Goal: Information Seeking & Learning: Learn about a topic

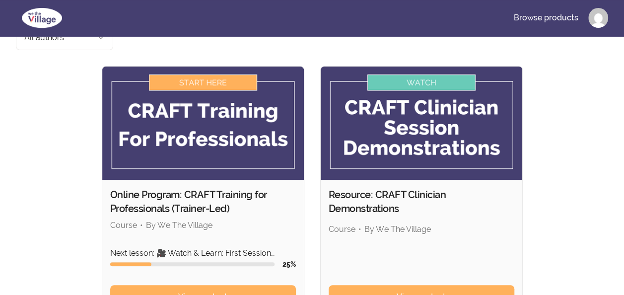
scroll to position [82, 0]
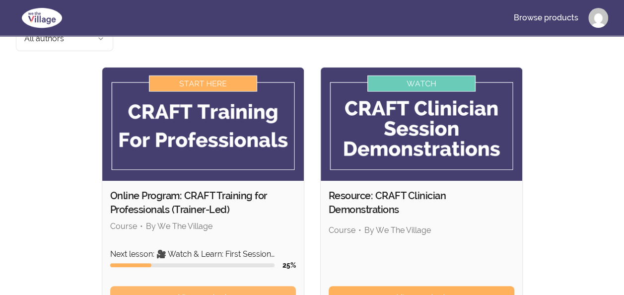
click at [190, 292] on span "View content" at bounding box center [202, 298] width 49 height 12
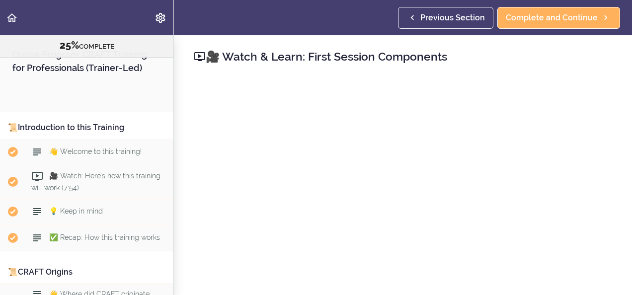
scroll to position [1707, 0]
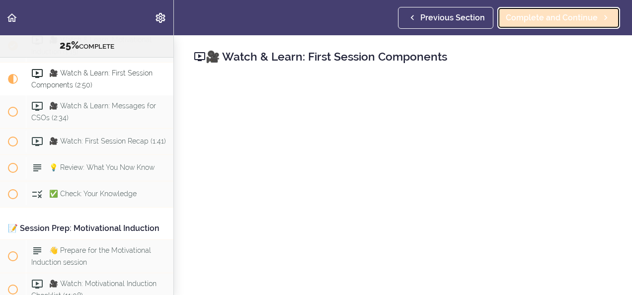
click at [514, 16] on span "Complete and Continue" at bounding box center [552, 18] width 92 height 12
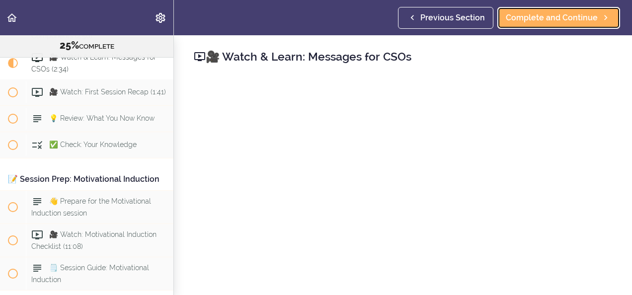
scroll to position [1756, 0]
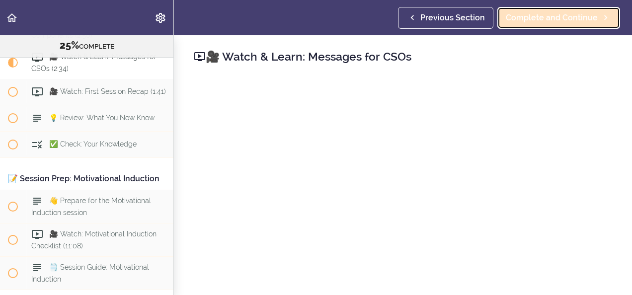
click at [554, 21] on span "Complete and Continue" at bounding box center [552, 18] width 92 height 12
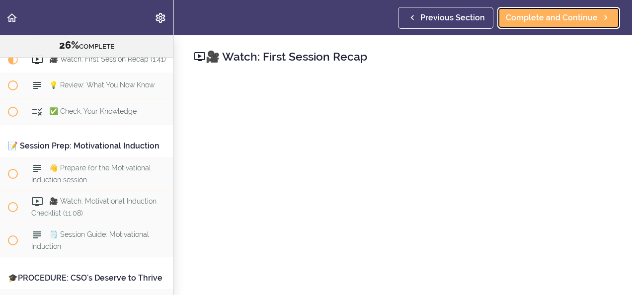
scroll to position [1789, 0]
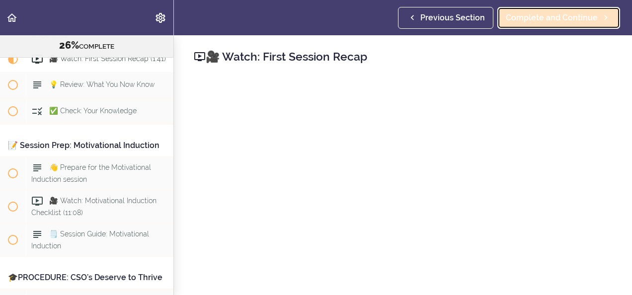
click at [532, 15] on span "Complete and Continue" at bounding box center [552, 18] width 92 height 12
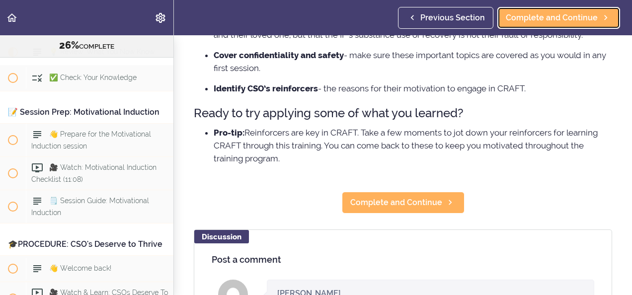
scroll to position [280, 0]
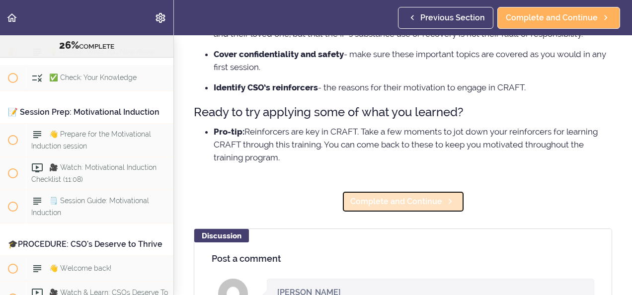
click at [389, 208] on span "Complete and Continue" at bounding box center [396, 202] width 92 height 12
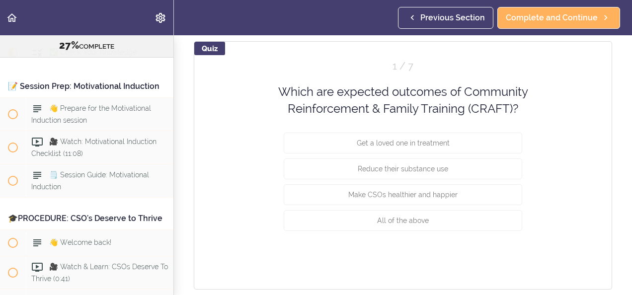
scroll to position [122, 0]
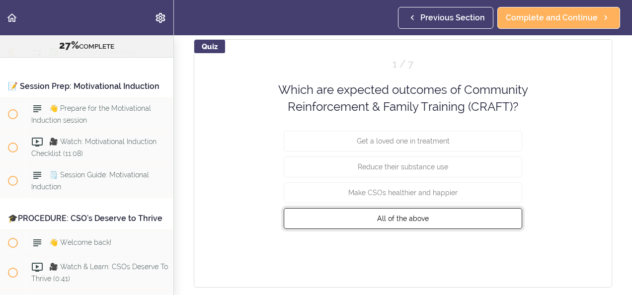
click at [399, 214] on span "All of the above" at bounding box center [403, 218] width 52 height 8
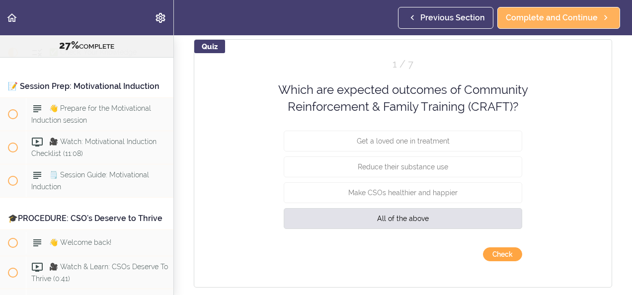
click at [495, 253] on button "Check" at bounding box center [502, 254] width 39 height 14
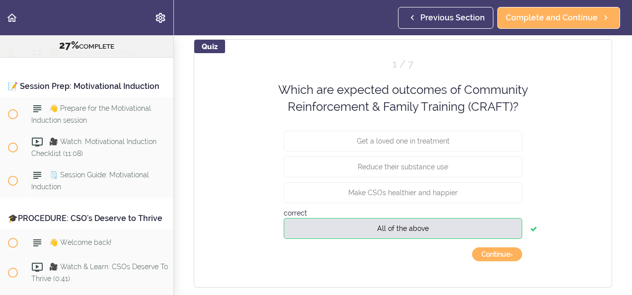
scroll to position [159, 0]
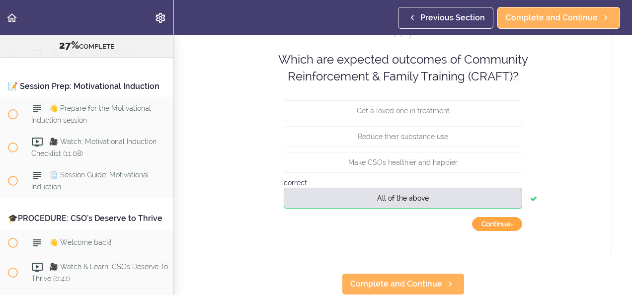
click at [494, 217] on button "Continue ›" at bounding box center [497, 224] width 50 height 14
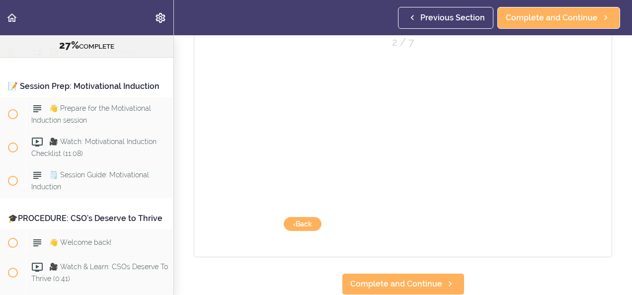
scroll to position [150, 0]
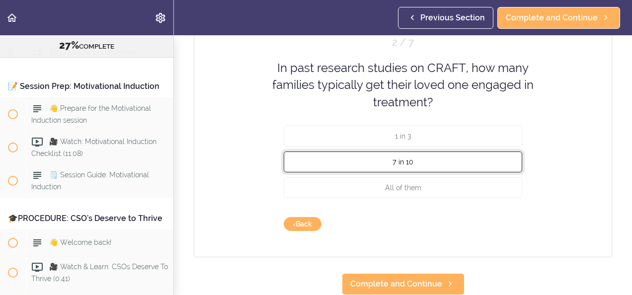
click at [399, 158] on span "7 in 10" at bounding box center [402, 162] width 21 height 8
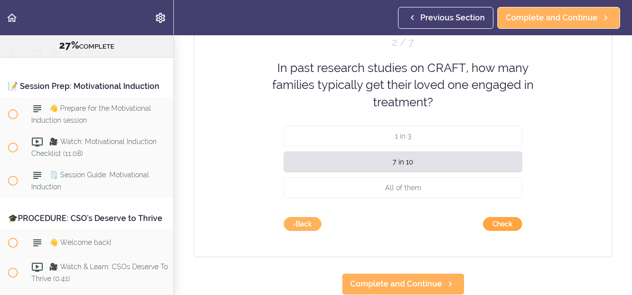
click at [497, 220] on button "Check" at bounding box center [502, 224] width 39 height 14
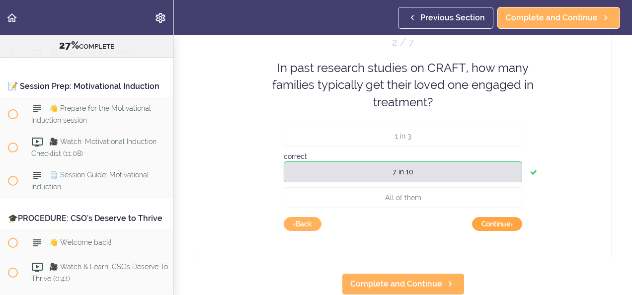
click at [478, 217] on button "Continue ›" at bounding box center [497, 224] width 50 height 14
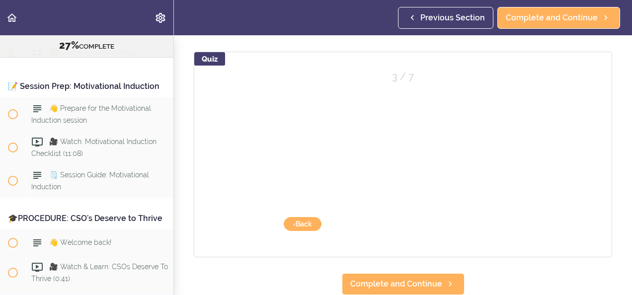
scroll to position [116, 0]
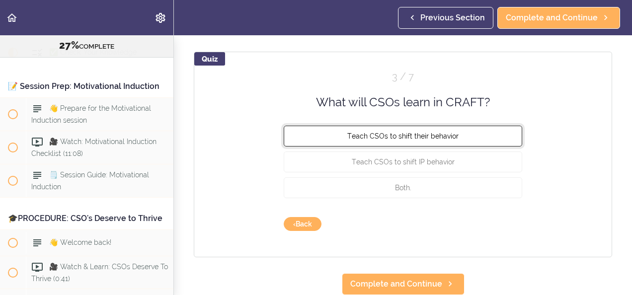
click at [403, 132] on span "Teach CSOs to shift their behavior" at bounding box center [402, 136] width 111 height 8
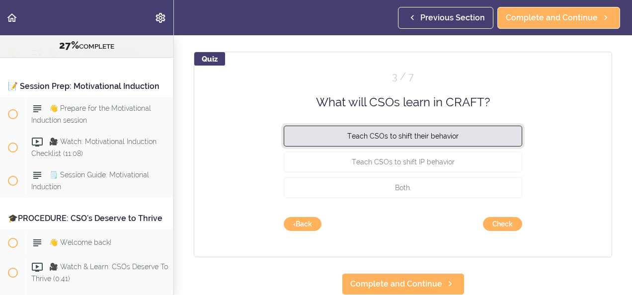
click at [403, 132] on span "Teach CSOs to shift their behavior" at bounding box center [402, 136] width 111 height 8
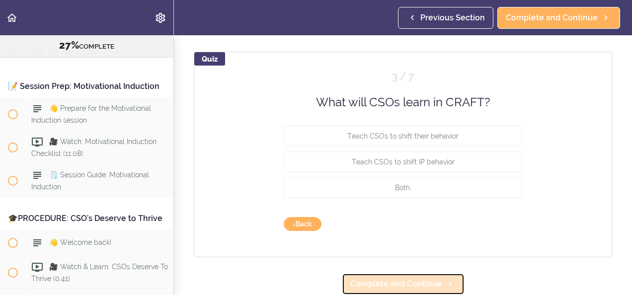
click at [396, 278] on span "Complete and Continue" at bounding box center [396, 284] width 92 height 12
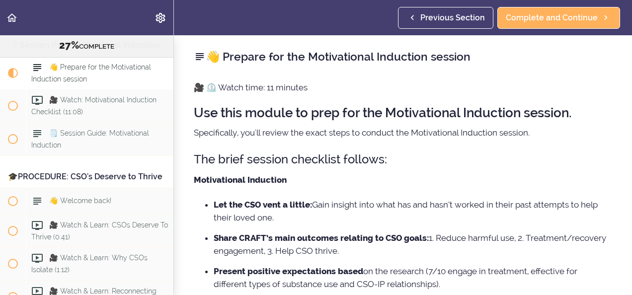
scroll to position [1907, 0]
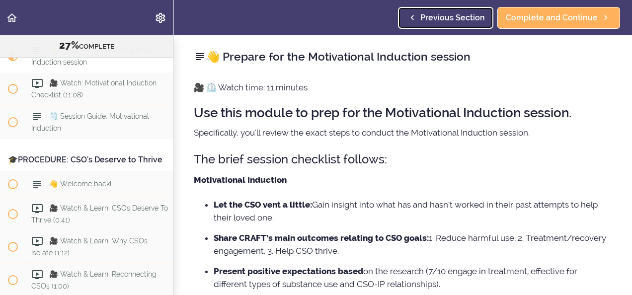
click at [436, 15] on span "Previous Section" at bounding box center [452, 18] width 65 height 12
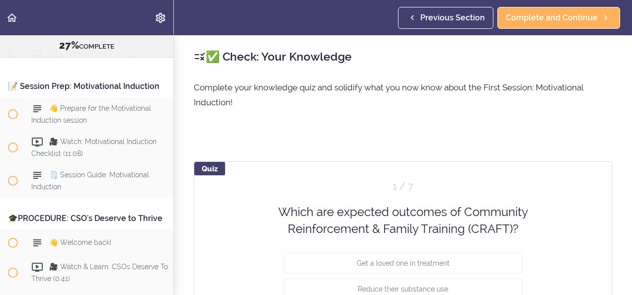
drag, startPoint x: 631, startPoint y: 176, endPoint x: 432, endPoint y: 191, distance: 199.8
click at [432, 191] on div "1 / 7" at bounding box center [403, 186] width 238 height 14
click at [441, 178] on div "Quiz 1 / 7 Which are expected outcomes of Community Reinforcement & Family Trai…" at bounding box center [403, 285] width 418 height 248
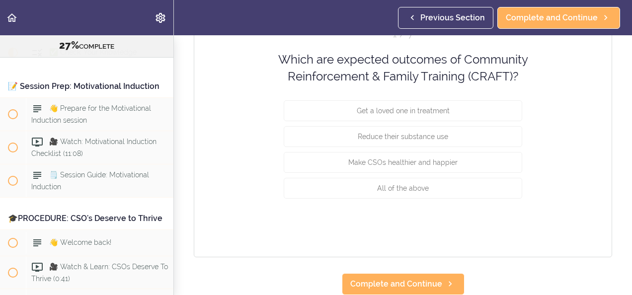
scroll to position [159, 0]
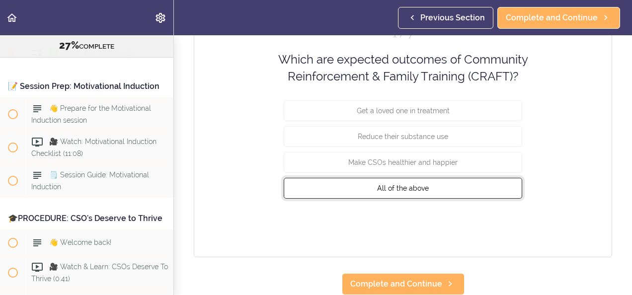
click at [400, 184] on span "All of the above" at bounding box center [403, 188] width 52 height 8
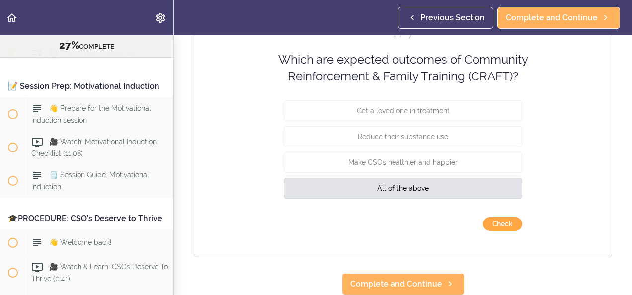
click at [507, 217] on button "Check" at bounding box center [502, 224] width 39 height 14
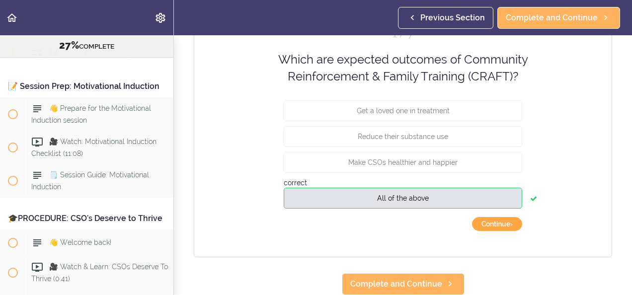
drag, startPoint x: 507, startPoint y: 214, endPoint x: 493, endPoint y: 219, distance: 14.3
click at [493, 219] on button "Continue ›" at bounding box center [497, 224] width 50 height 14
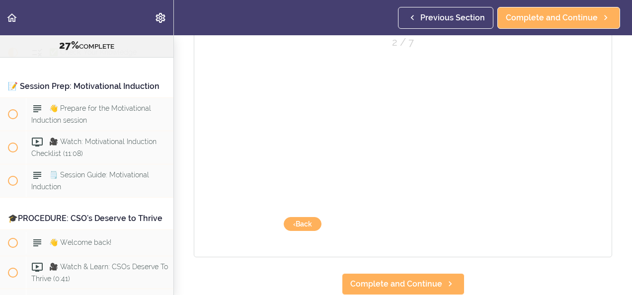
click at [493, 219] on div "Quiz 2 / 7 In past research studies on CRAFT, how many families typically get t…" at bounding box center [403, 137] width 418 height 240
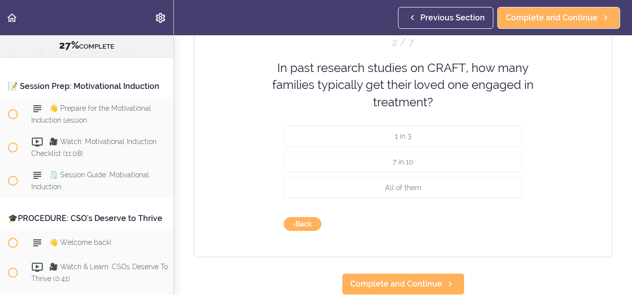
scroll to position [150, 0]
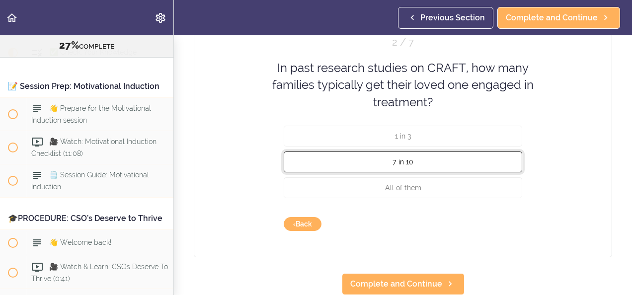
click at [403, 158] on span "7 in 10" at bounding box center [402, 162] width 21 height 8
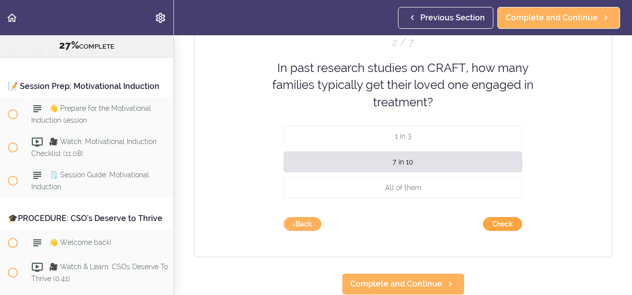
click at [493, 217] on button "Check" at bounding box center [502, 224] width 39 height 14
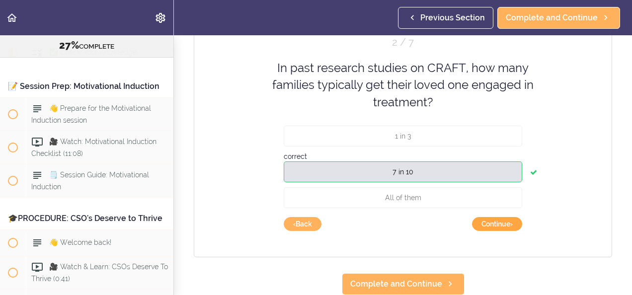
click at [493, 217] on button "Continue ›" at bounding box center [497, 224] width 50 height 14
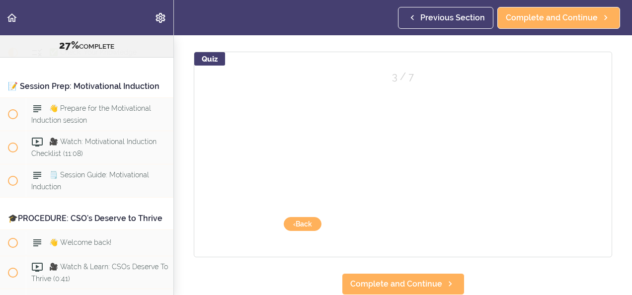
scroll to position [116, 0]
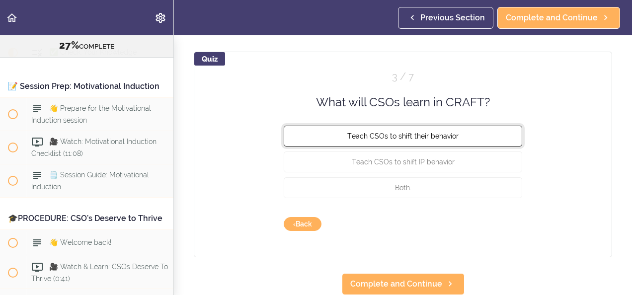
click at [421, 132] on span "Teach CSOs to shift their behavior" at bounding box center [402, 136] width 111 height 8
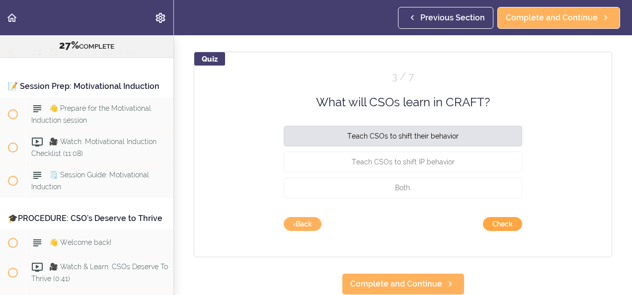
click at [499, 217] on button "Check" at bounding box center [502, 224] width 39 height 14
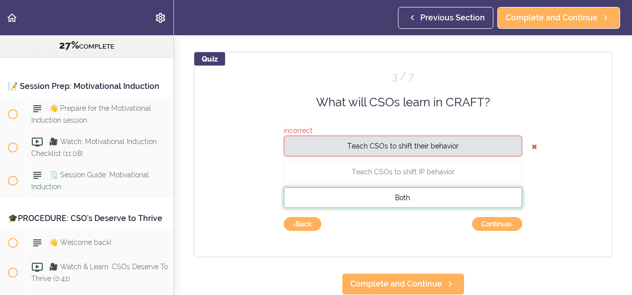
click at [409, 193] on button "Both." at bounding box center [403, 197] width 238 height 21
click at [494, 221] on button "Continue ›" at bounding box center [497, 224] width 50 height 14
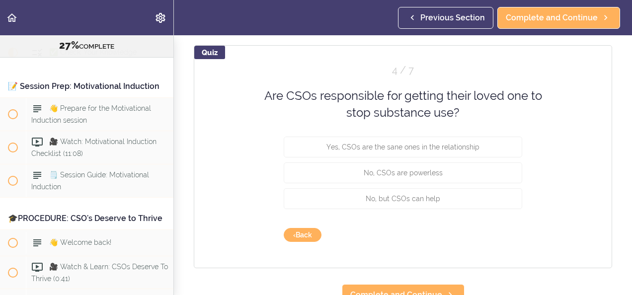
scroll to position [134, 0]
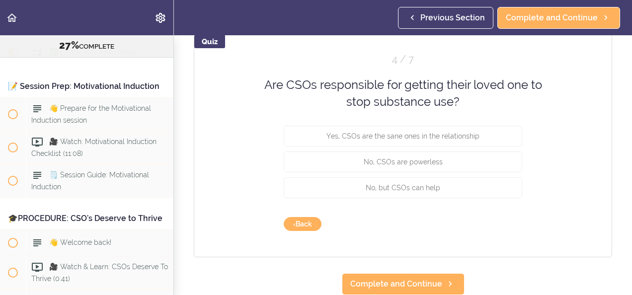
click at [411, 165] on div "No, CSOs are powerless" at bounding box center [403, 164] width 238 height 26
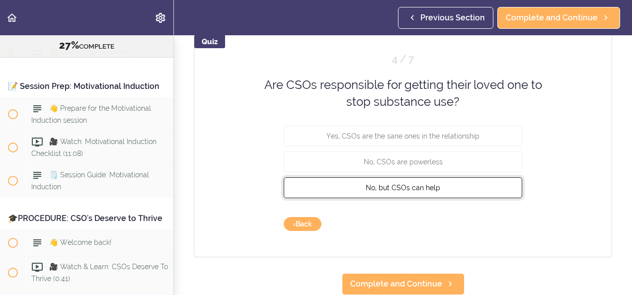
click at [401, 183] on span "No, but CSOs can help" at bounding box center [403, 187] width 74 height 8
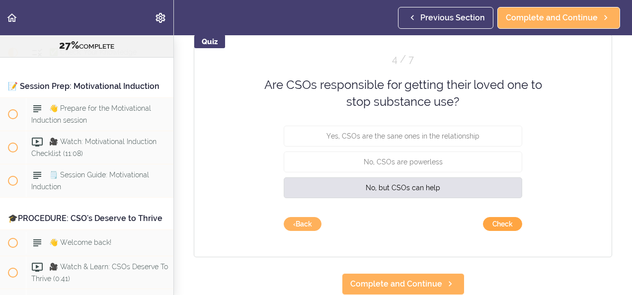
click at [493, 217] on button "Check" at bounding box center [502, 224] width 39 height 14
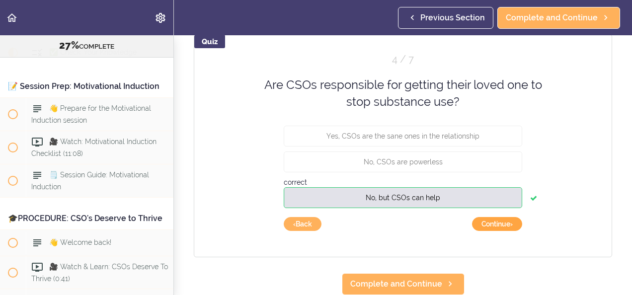
click at [491, 219] on button "Continue ›" at bounding box center [497, 224] width 50 height 14
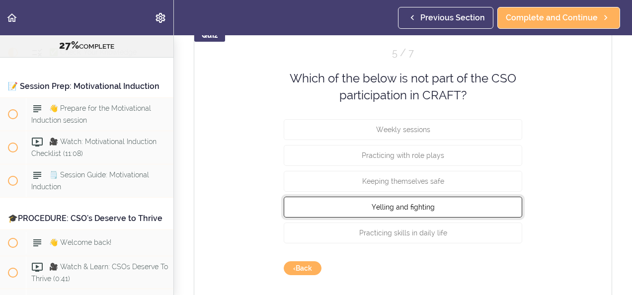
click at [403, 203] on span "Yelling and fighting" at bounding box center [403, 207] width 63 height 8
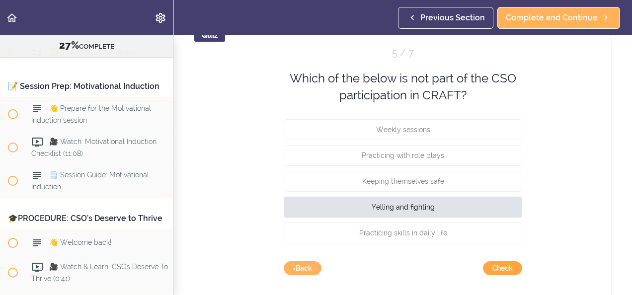
click at [497, 265] on button "Check" at bounding box center [502, 268] width 39 height 14
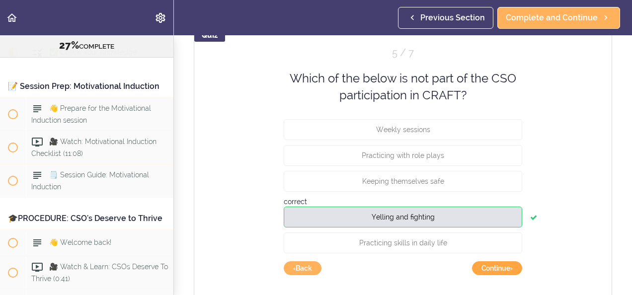
click at [495, 265] on button "Continue ›" at bounding box center [497, 268] width 50 height 14
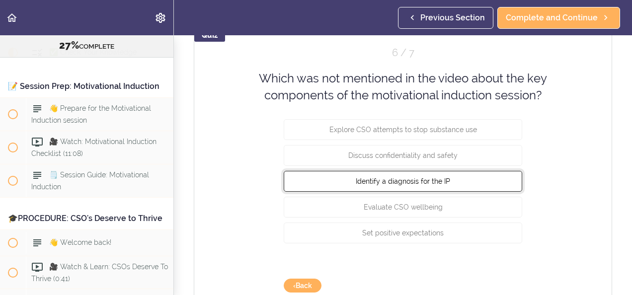
click at [397, 185] on span "Identify a diagnosis for the IP" at bounding box center [403, 181] width 94 height 8
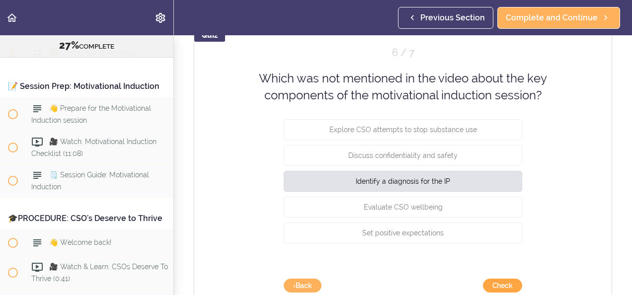
click at [495, 281] on button "Check" at bounding box center [502, 286] width 39 height 14
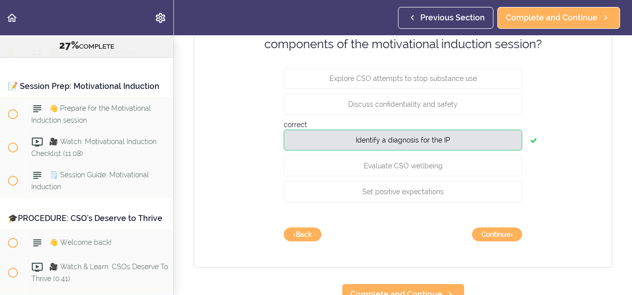
scroll to position [201, 0]
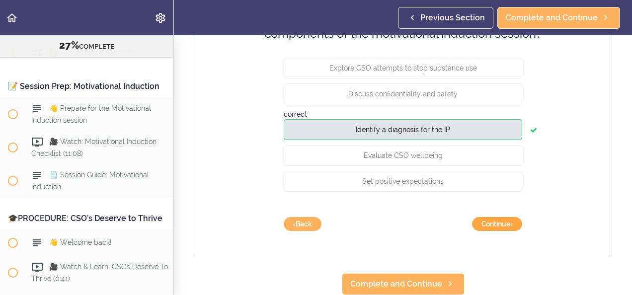
click at [485, 217] on button "Continue ›" at bounding box center [497, 224] width 50 height 14
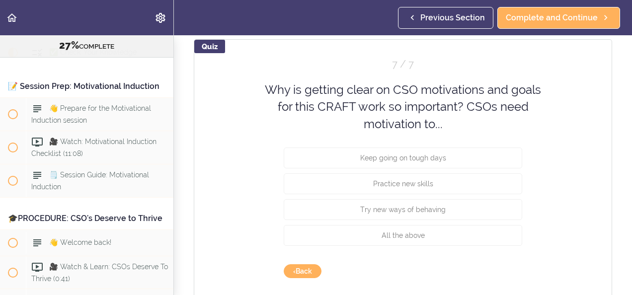
scroll to position [121, 0]
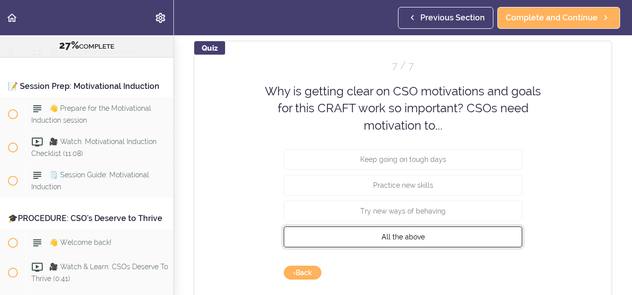
click at [397, 233] on span "All the above" at bounding box center [402, 237] width 43 height 8
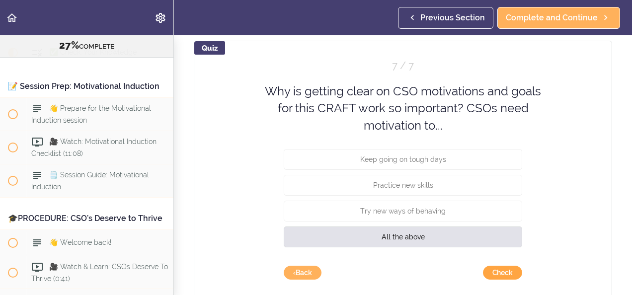
click at [499, 270] on button "Check" at bounding box center [502, 273] width 39 height 14
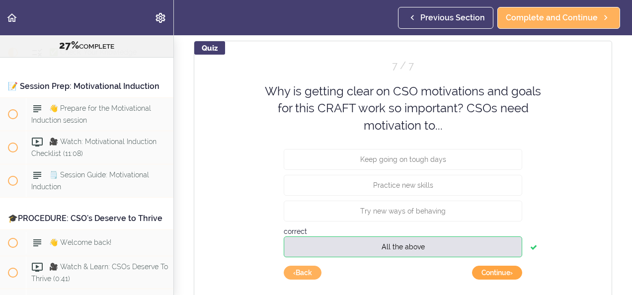
click at [499, 270] on button "Continue ›" at bounding box center [497, 273] width 50 height 14
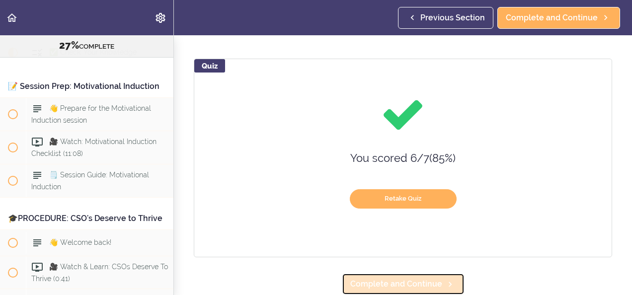
click at [379, 278] on span "Complete and Continue" at bounding box center [396, 284] width 92 height 12
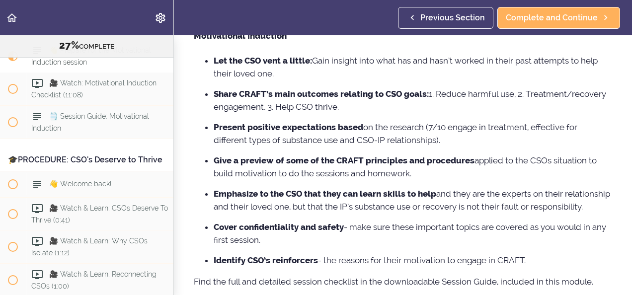
scroll to position [145, 0]
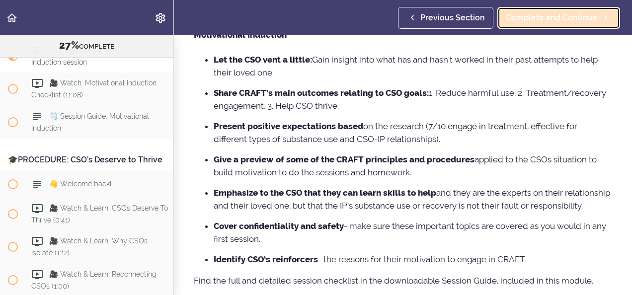
click at [541, 17] on span "Complete and Continue" at bounding box center [552, 18] width 92 height 12
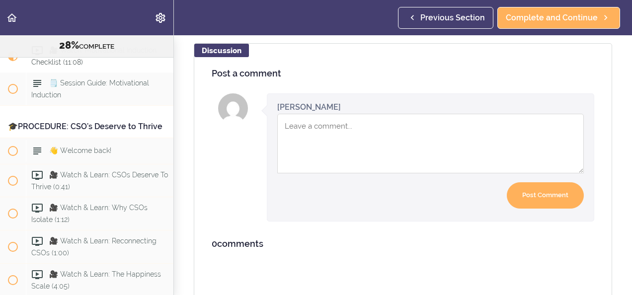
scroll to position [327, 0]
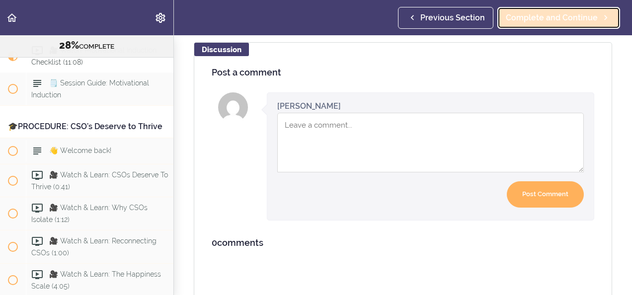
click at [575, 23] on span "Complete and Continue" at bounding box center [552, 18] width 92 height 12
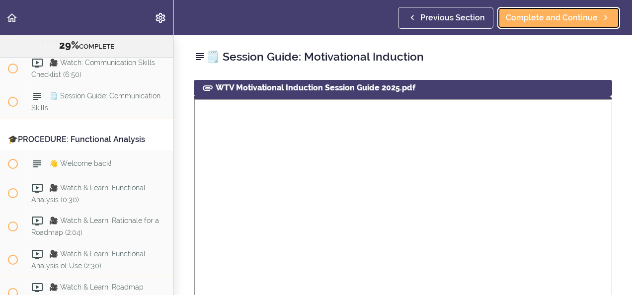
scroll to position [3092, 0]
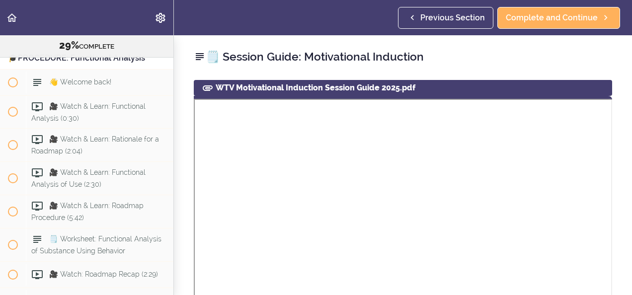
drag, startPoint x: 176, startPoint y: 147, endPoint x: 175, endPoint y: 137, distance: 10.5
click at [175, 137] on div "🗒️ Session Guide: Motivational Induction WTV Motivational Induction Session Gui…" at bounding box center [403, 165] width 458 height 260
drag, startPoint x: 169, startPoint y: 135, endPoint x: 161, endPoint y: 146, distance: 13.2
click at [161, 70] on div "🎓PROCEDURE: Functional Analysis" at bounding box center [86, 58] width 173 height 22
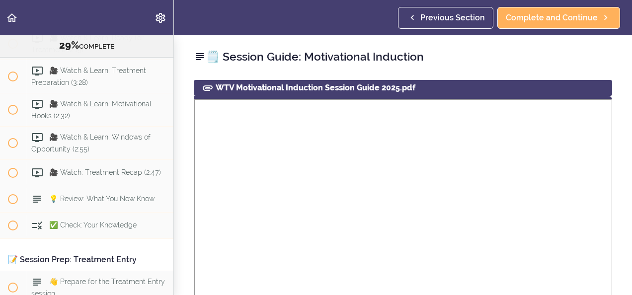
scroll to position [5014, 0]
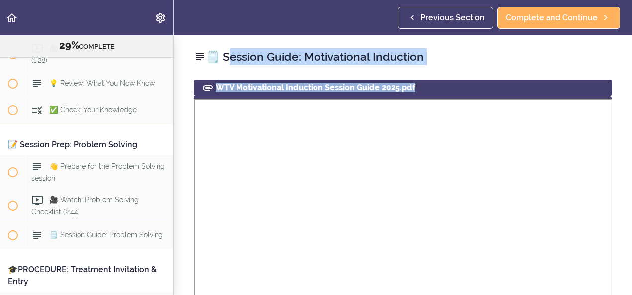
drag, startPoint x: 181, startPoint y: 213, endPoint x: 193, endPoint y: 39, distance: 174.2
click at [193, 39] on div "🗒️ Session Guide: Motivational Induction WTV Motivational Induction Session Gui…" at bounding box center [403, 165] width 458 height 260
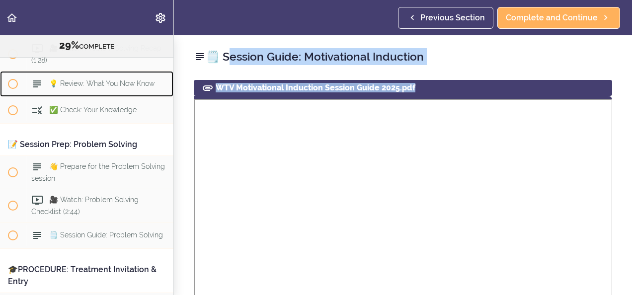
click at [165, 95] on div "💡 Review: What You Now Know" at bounding box center [100, 84] width 148 height 22
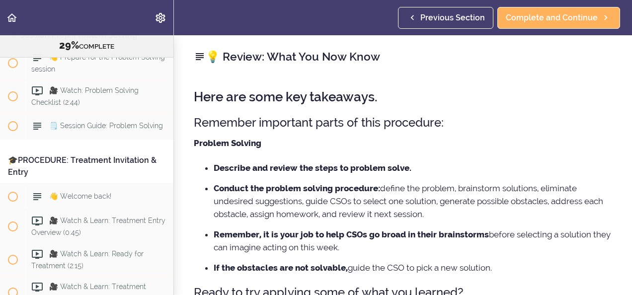
scroll to position [5133, 0]
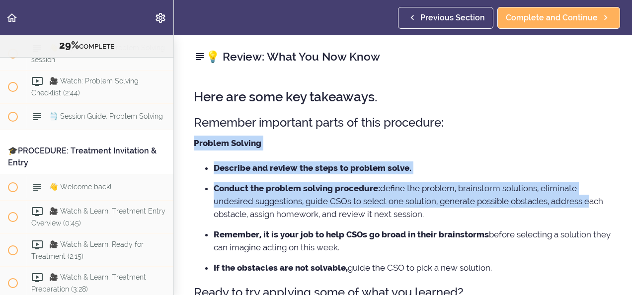
drag, startPoint x: 174, startPoint y: 216, endPoint x: 175, endPoint y: 139, distance: 77.0
click at [175, 139] on div "💡 Review: What You Now Know Here are some key takeaways. Remember important par…" at bounding box center [403, 165] width 458 height 260
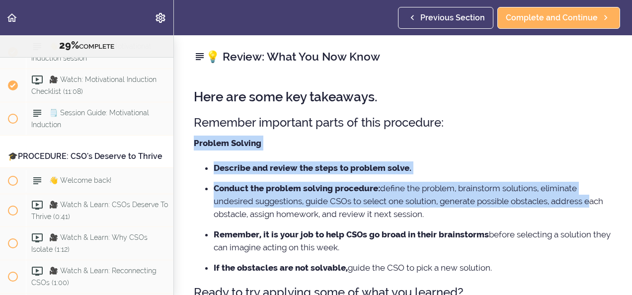
scroll to position [1881, 0]
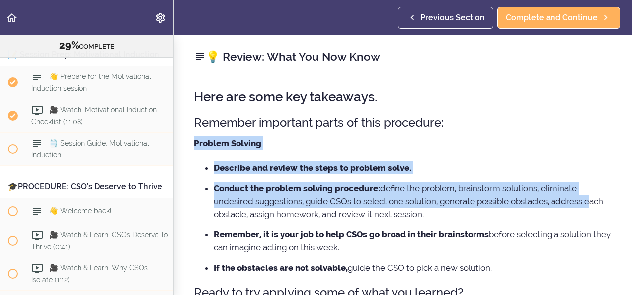
click at [381, 136] on p "Problem Solving" at bounding box center [403, 143] width 418 height 15
